Goal: Task Accomplishment & Management: Use online tool/utility

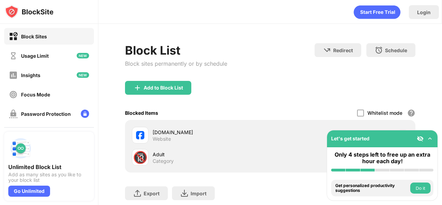
click at [429, 137] on img at bounding box center [430, 138] width 7 height 7
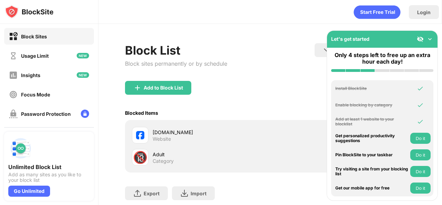
click at [431, 35] on div "Let's get started" at bounding box center [382, 39] width 111 height 17
click at [430, 38] on img at bounding box center [430, 39] width 7 height 7
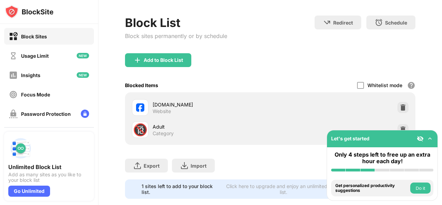
drag, startPoint x: 442, startPoint y: 52, endPoint x: 441, endPoint y: 73, distance: 20.4
click at [441, 73] on div "Login Block List Block sites permanently or by schedule Redirect Choose a site …" at bounding box center [270, 102] width 344 height 205
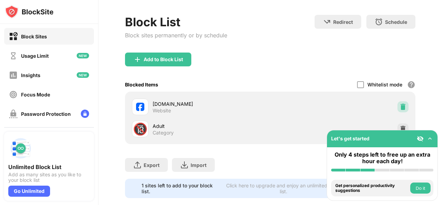
click at [400, 106] on img at bounding box center [403, 106] width 7 height 7
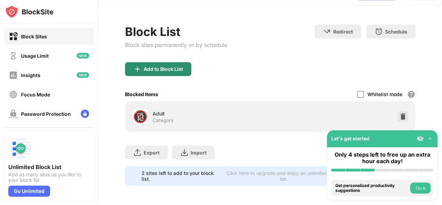
click at [158, 62] on div "Add to Block List" at bounding box center [158, 69] width 66 height 14
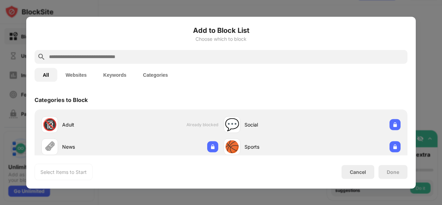
click at [138, 54] on input "text" at bounding box center [226, 57] width 356 height 8
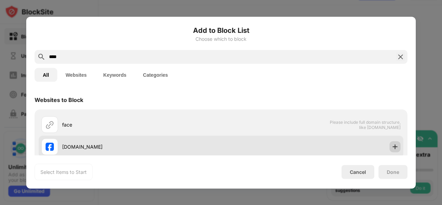
type input "****"
click at [392, 146] on img at bounding box center [395, 146] width 7 height 7
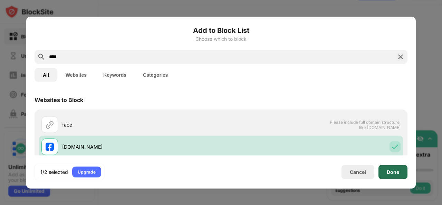
click at [394, 173] on div "Done" at bounding box center [393, 172] width 12 height 6
